Goal: Task Accomplishment & Management: Manage account settings

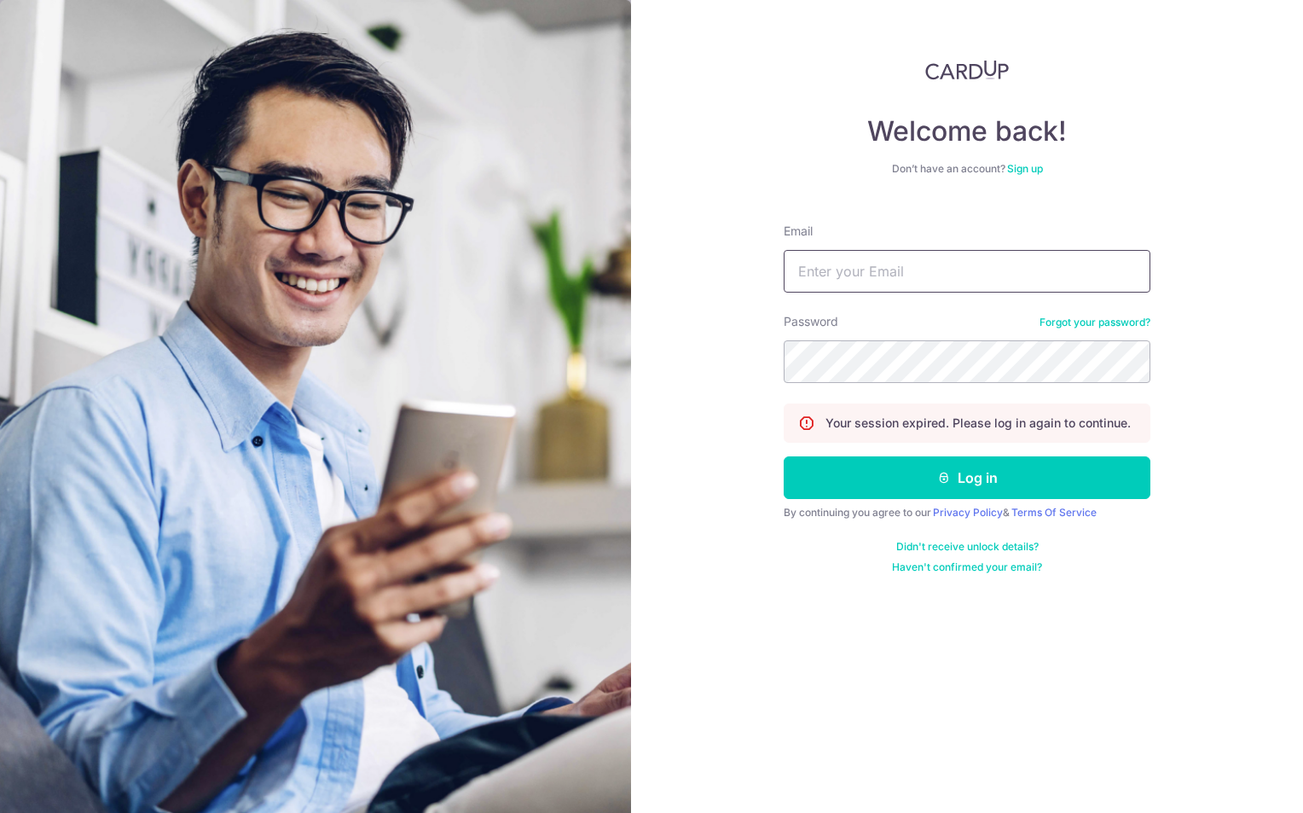
click at [860, 280] on input "Email" at bounding box center [967, 271] width 367 height 43
type input "[EMAIL_ADDRESS][DOMAIN_NAME]"
click at [895, 454] on form "Email shenkiat.tan@tsk.sg Password Forgot your password? Your session expired. …" at bounding box center [967, 392] width 367 height 364
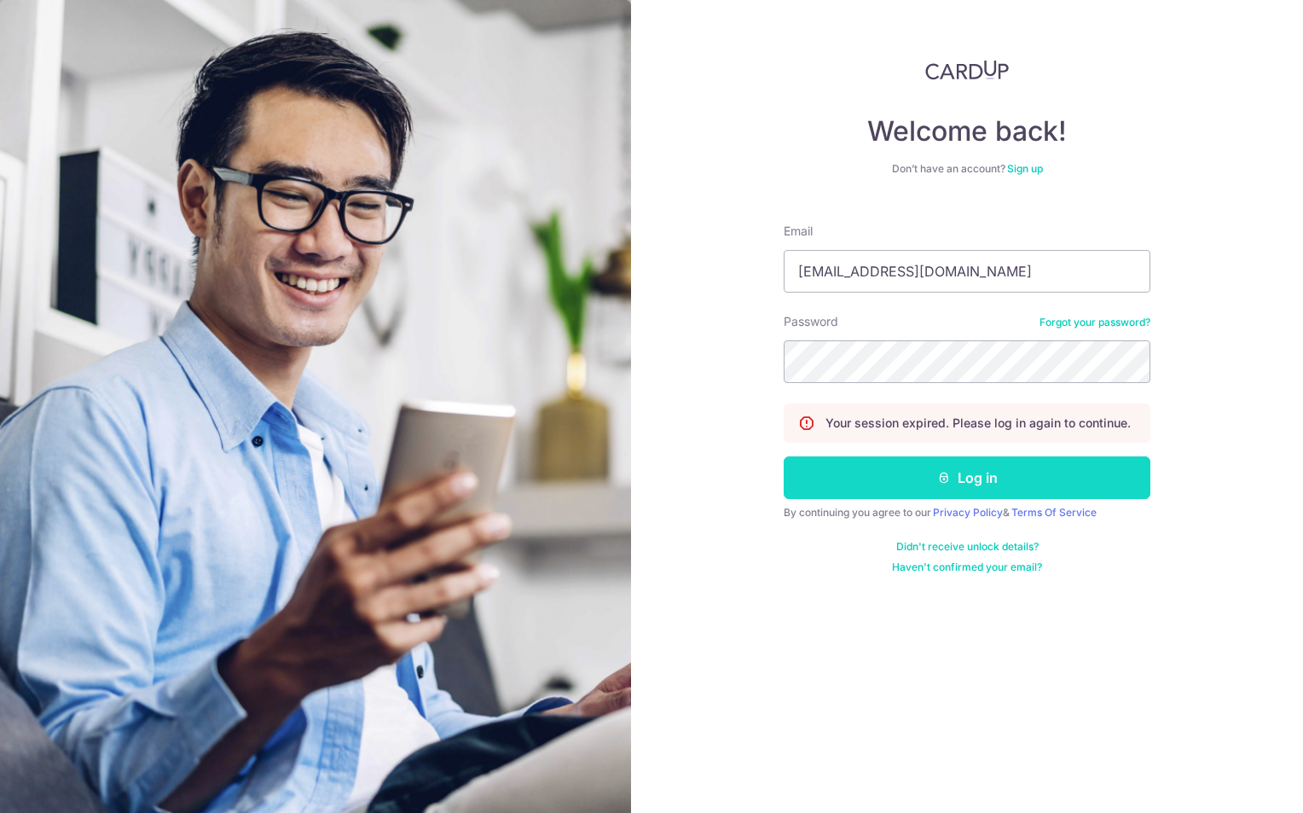
click at [922, 489] on button "Log in" at bounding box center [967, 477] width 367 height 43
